Goal: Information Seeking & Learning: Learn about a topic

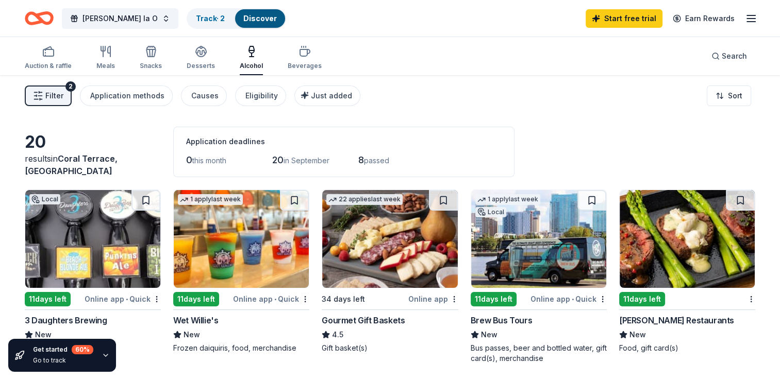
click at [70, 86] on div "2" at bounding box center [70, 86] width 10 height 10
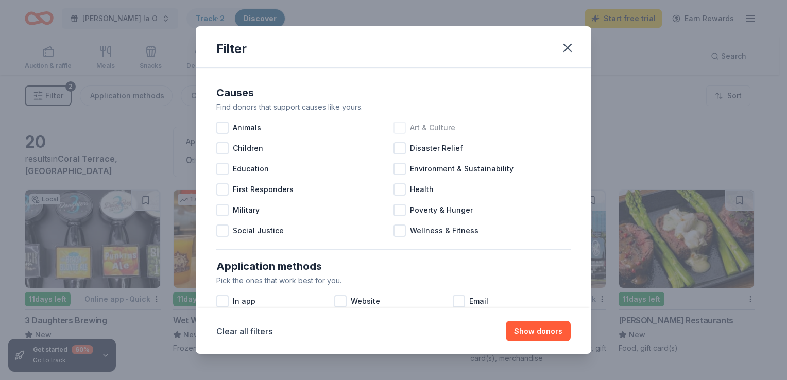
click at [399, 130] on div at bounding box center [400, 128] width 12 height 12
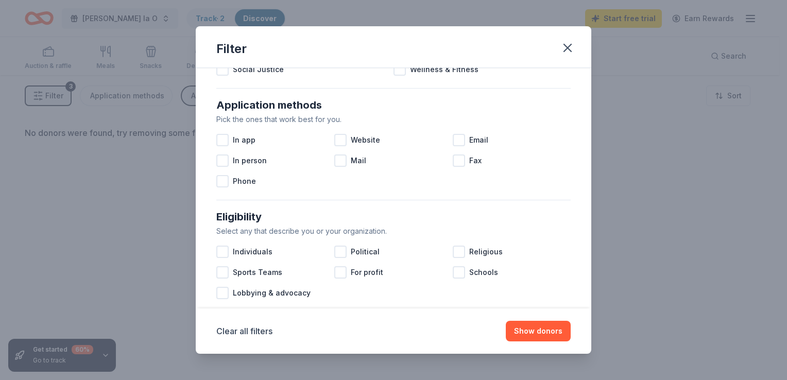
scroll to position [171, 0]
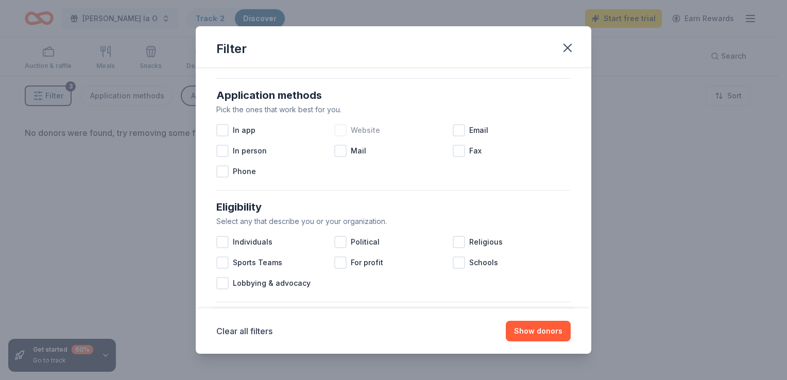
click at [338, 130] on div at bounding box center [340, 130] width 12 height 12
click at [341, 151] on div at bounding box center [340, 151] width 12 height 12
click at [228, 130] on div at bounding box center [222, 130] width 12 height 12
click at [453, 131] on div at bounding box center [459, 130] width 12 height 12
click at [339, 150] on icon at bounding box center [340, 150] width 7 height 5
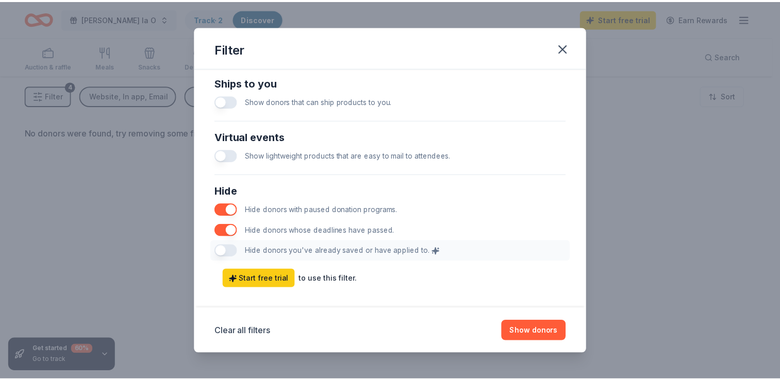
scroll to position [508, 0]
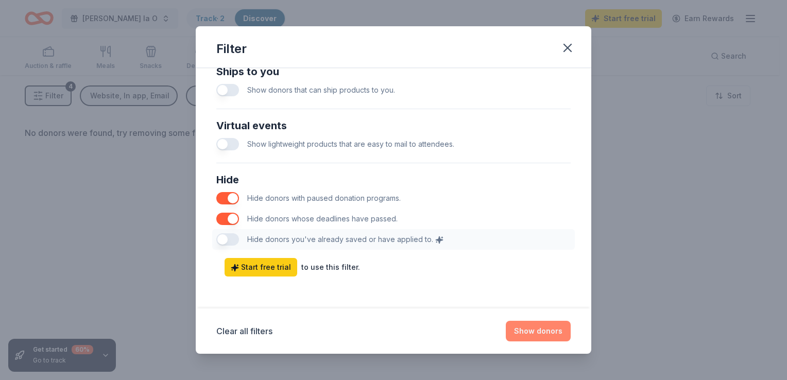
click at [525, 330] on button "Show donors" at bounding box center [538, 331] width 65 height 21
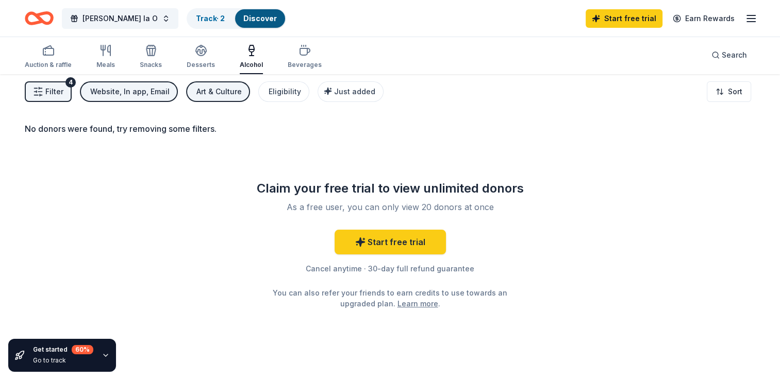
scroll to position [0, 0]
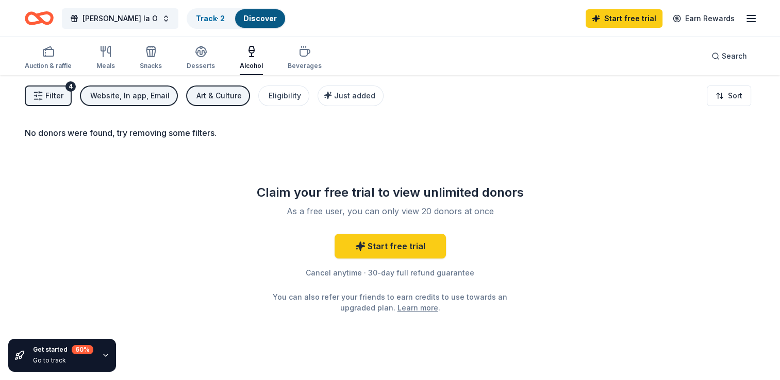
click at [298, 124] on div "No donors were found, try removing some filters. Claim your free trial to view …" at bounding box center [390, 265] width 780 height 380
click at [300, 53] on icon "button" at bounding box center [305, 52] width 10 height 7
click at [201, 54] on icon "button" at bounding box center [201, 51] width 12 height 12
click at [148, 59] on div "Snacks" at bounding box center [151, 57] width 22 height 25
click at [107, 61] on div "Meals" at bounding box center [105, 57] width 19 height 25
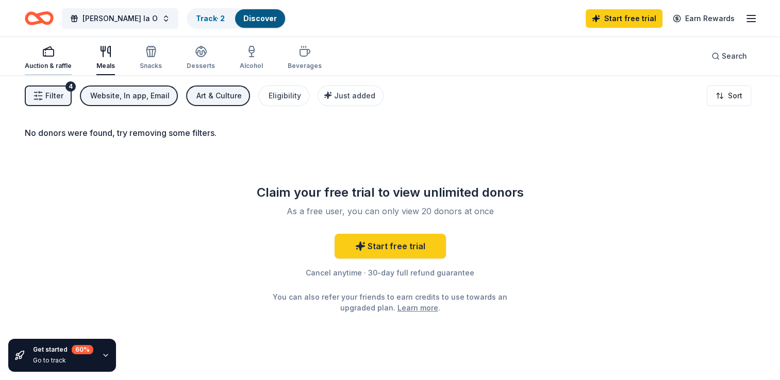
click at [53, 63] on div "Auction & raffle" at bounding box center [48, 66] width 47 height 8
click at [243, 19] on link "Discover" at bounding box center [259, 18] width 33 height 9
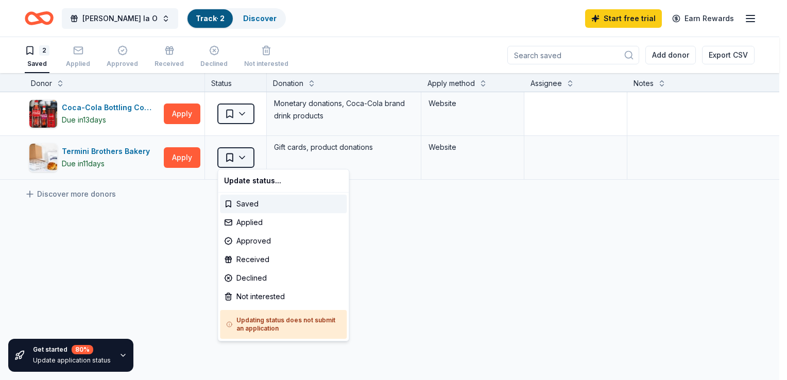
click at [241, 159] on html "Maria la O Track · 2 Discover Start free trial Earn Rewards 2 Saved Applied App…" at bounding box center [393, 190] width 787 height 380
click at [96, 193] on html "Maria la O Track · 2 Discover Start free trial Earn Rewards 2 Saved Applied App…" at bounding box center [393, 190] width 787 height 380
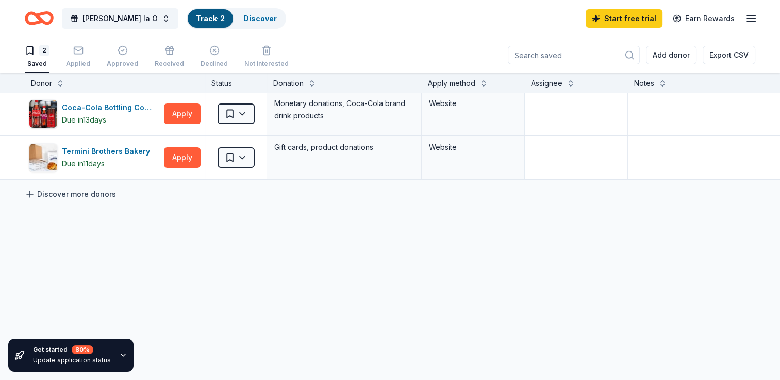
click at [29, 192] on icon at bounding box center [30, 194] width 10 height 10
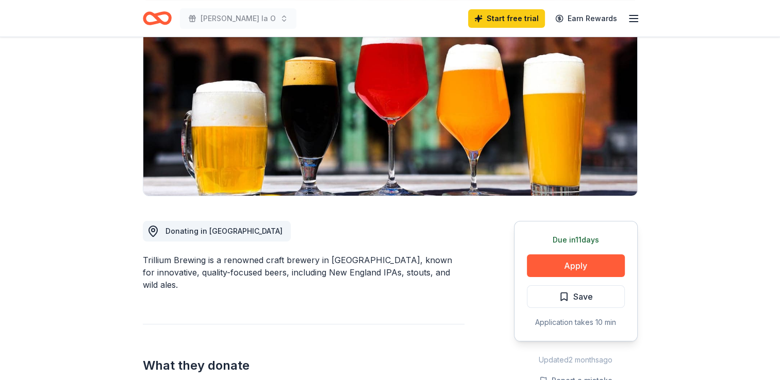
scroll to position [115, 0]
